Goal: Information Seeking & Learning: Understand process/instructions

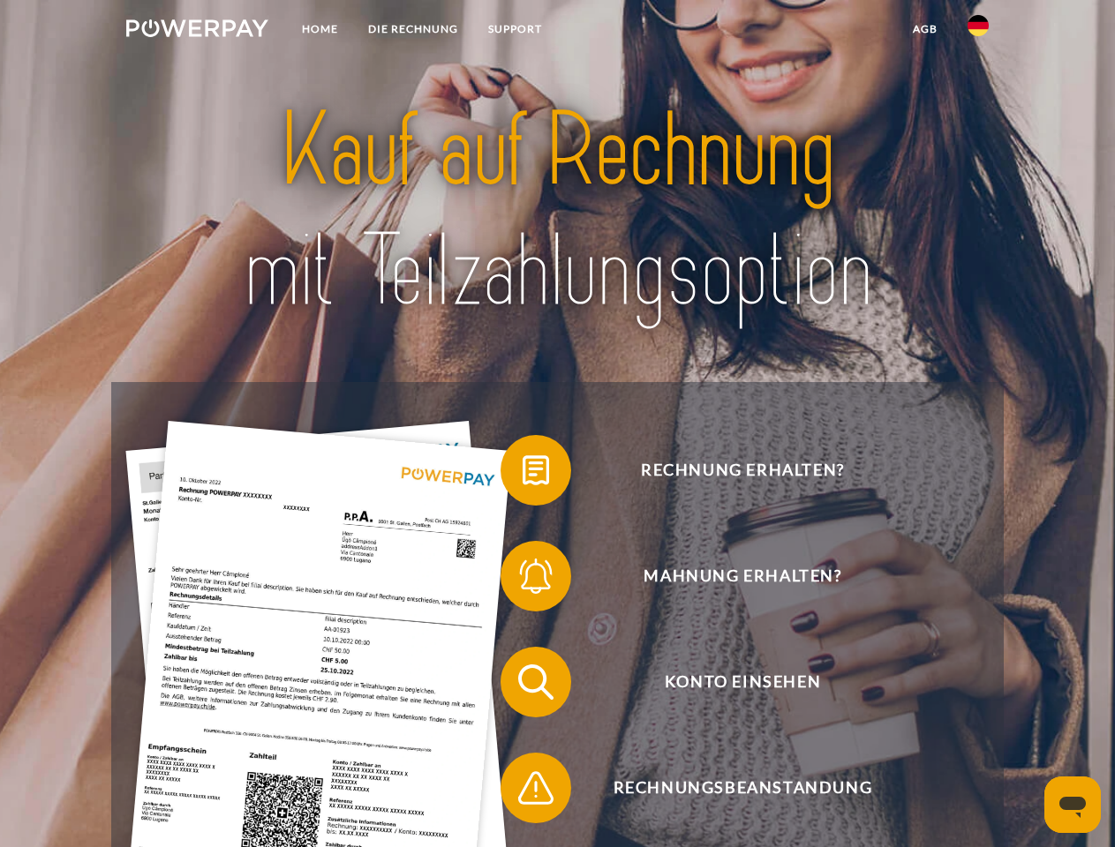
click at [197, 31] on img at bounding box center [197, 28] width 142 height 18
click at [978, 31] on img at bounding box center [977, 25] width 21 height 21
click at [924, 29] on link "agb" at bounding box center [925, 29] width 55 height 32
click at [523, 474] on span at bounding box center [509, 470] width 88 height 88
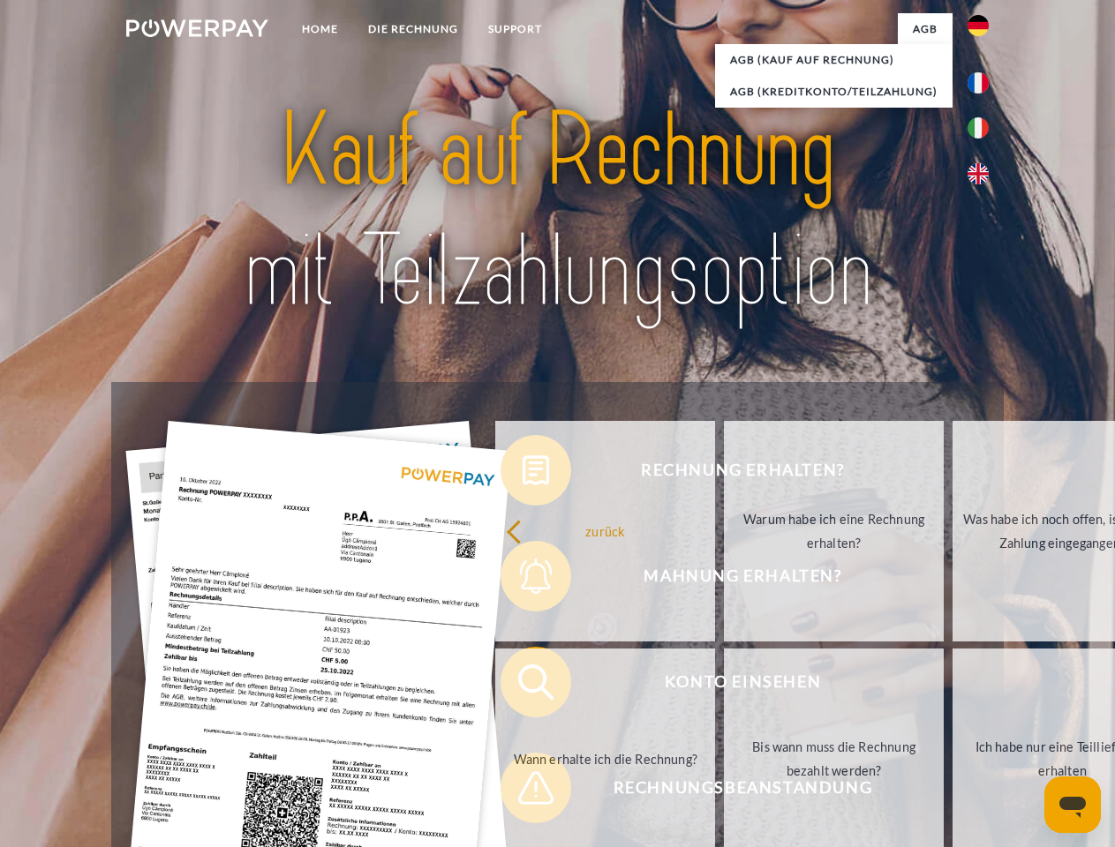
click at [523, 580] on div "Rechnung erhalten? Mahnung erhalten? Konto einsehen" at bounding box center [557, 735] width 892 height 706
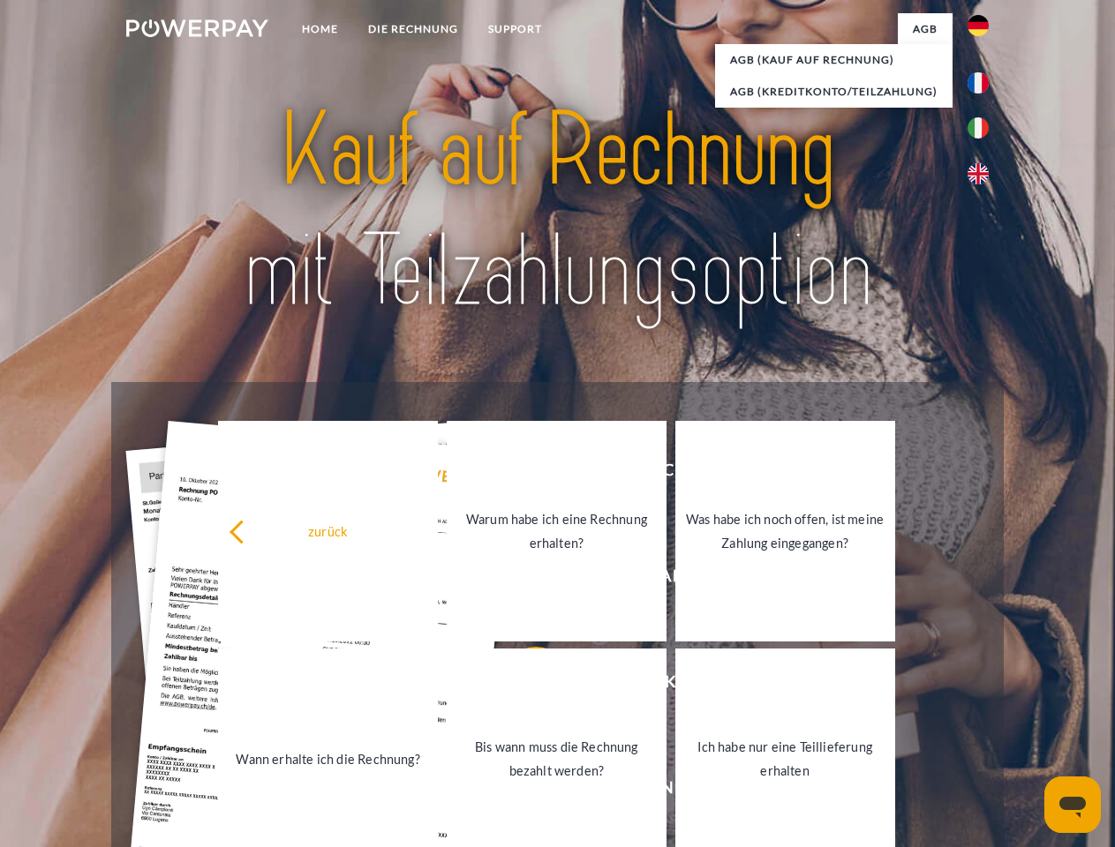
click at [523, 686] on link "Bis wann muss die Rechnung bezahlt werden?" at bounding box center [557, 759] width 220 height 221
click at [523, 792] on span at bounding box center [509, 788] width 88 height 88
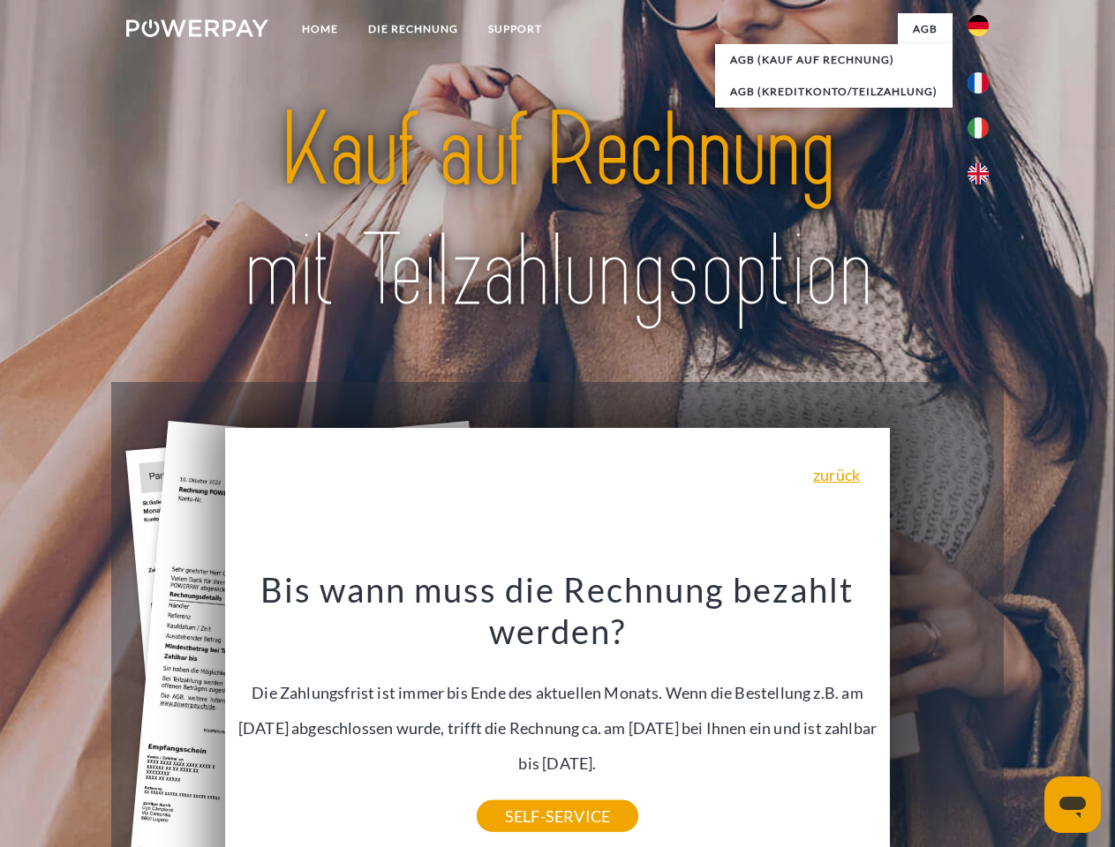
click at [1073, 805] on icon "Messaging-Fenster öffnen" at bounding box center [1072, 807] width 26 height 21
